Goal: Transaction & Acquisition: Purchase product/service

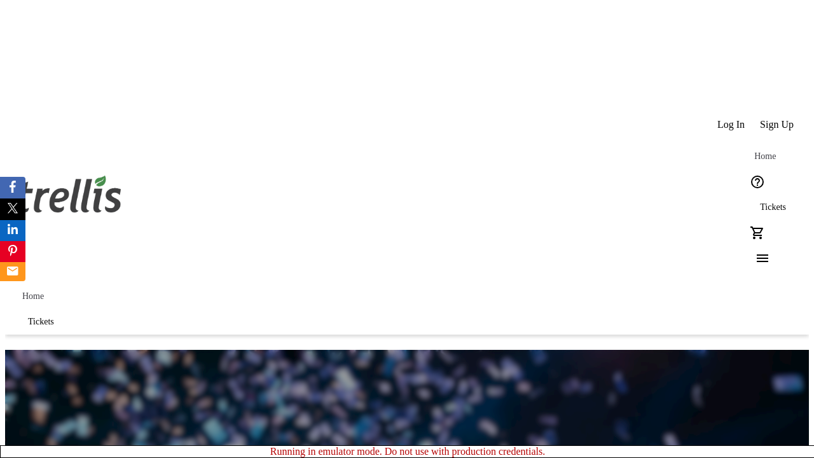
click at [760, 202] on span "Tickets" at bounding box center [773, 207] width 26 height 10
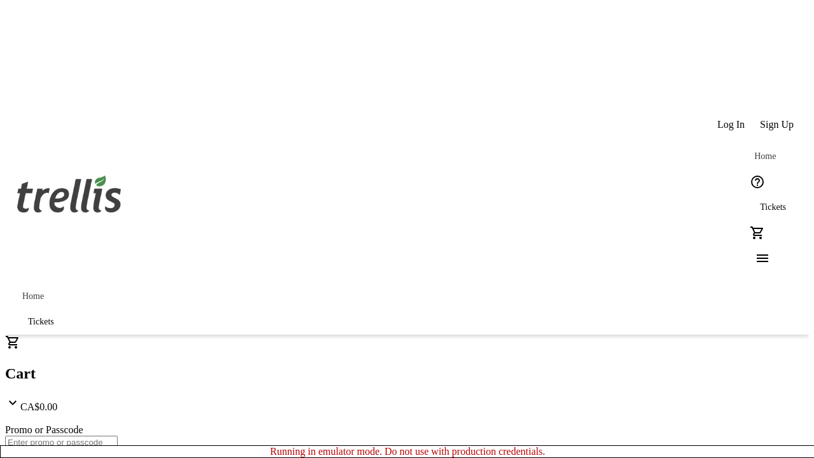
type input "1"
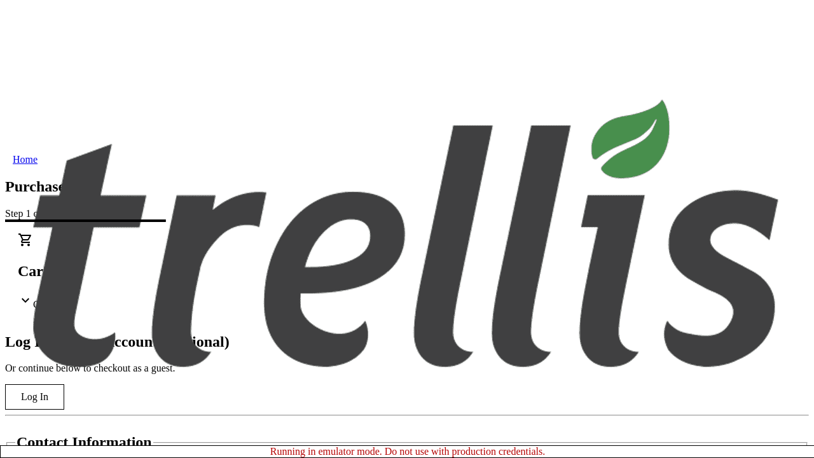
type input "[PERSON_NAME][EMAIL_ADDRESS][DOMAIN_NAME]"
type input "[PERSON_NAME]"
type input "Kutch"
